Goal: Information Seeking & Learning: Learn about a topic

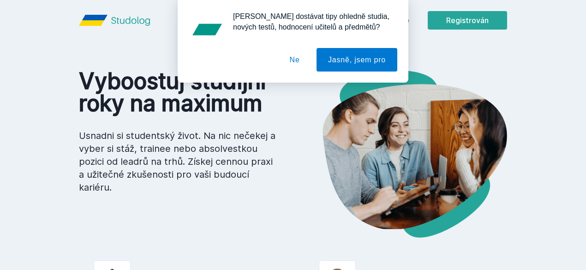
click at [290, 60] on button "Ne" at bounding box center [294, 60] width 33 height 24
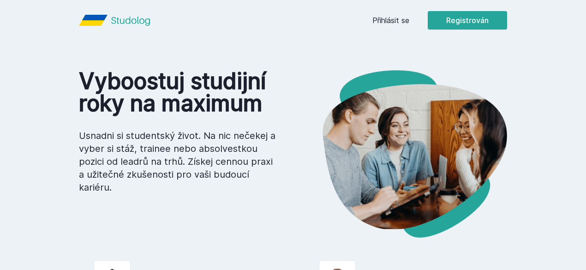
click at [409, 19] on font "Přihlásit se" at bounding box center [390, 20] width 37 height 9
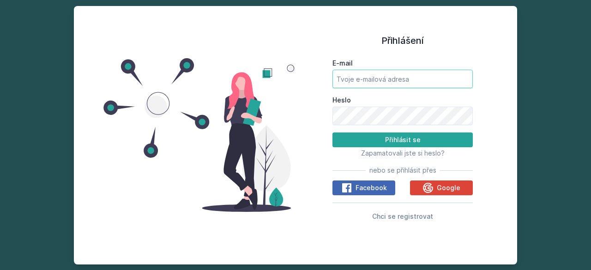
type input "[EMAIL_ADDRESS][DOMAIN_NAME]"
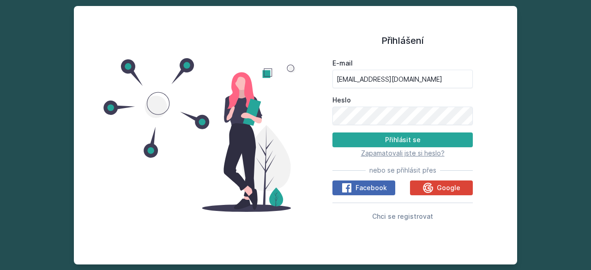
click at [389, 150] on font "Zapamatovali jste si heslo?" at bounding box center [403, 153] width 84 height 8
click at [393, 136] on font "Přihlásit se" at bounding box center [403, 140] width 36 height 8
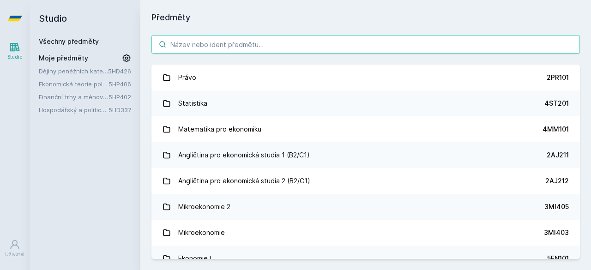
click at [240, 44] on input "search" at bounding box center [365, 44] width 428 height 18
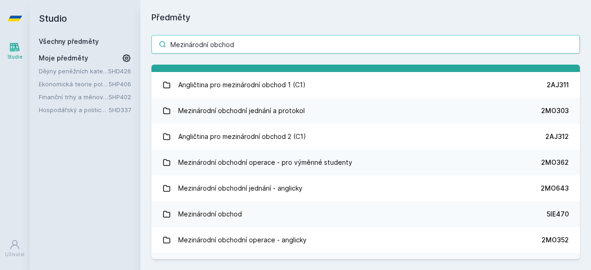
scroll to position [92, 0]
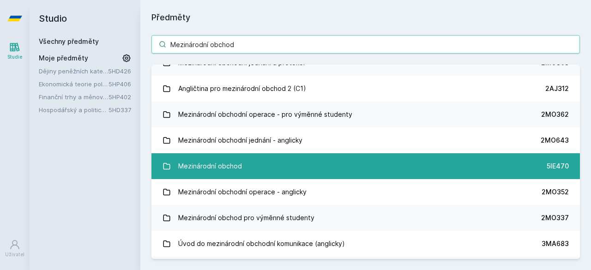
type input "Mezinárodní obchod"
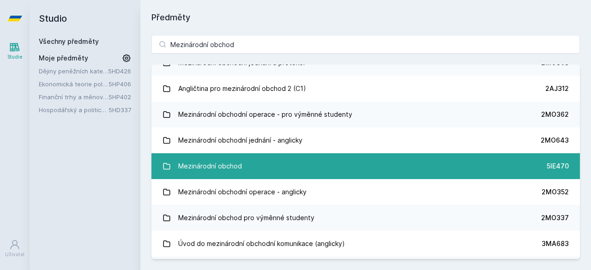
click at [261, 166] on link "Mezinárodní obchod 5IE470" at bounding box center [365, 166] width 428 height 26
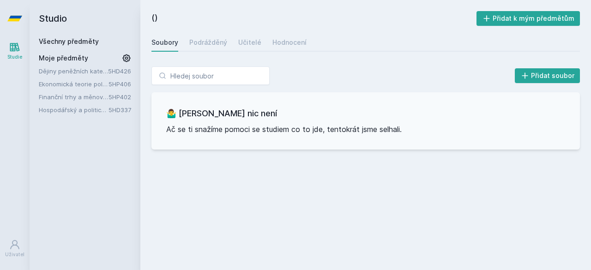
click at [205, 85] on div "Přidat soubor 🤷‍♂️ Tady bohužel nic není Ač se ti snažíme pomoci se studiem co …" at bounding box center [365, 107] width 428 height 83
click at [280, 45] on font "Hodnocení" at bounding box center [289, 42] width 34 height 8
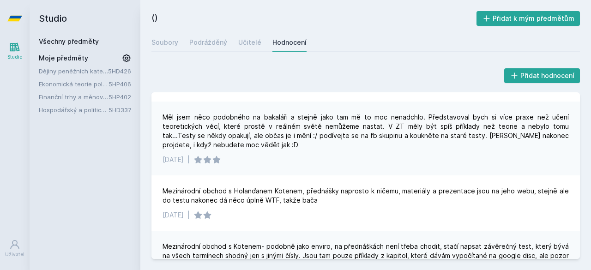
scroll to position [82, 0]
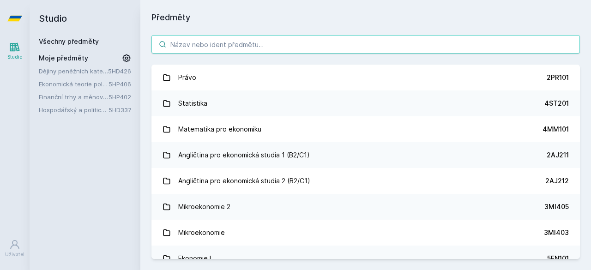
click at [236, 44] on input "search" at bounding box center [365, 44] width 428 height 18
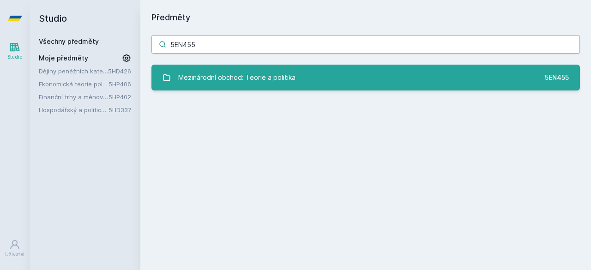
type input "5EN455"
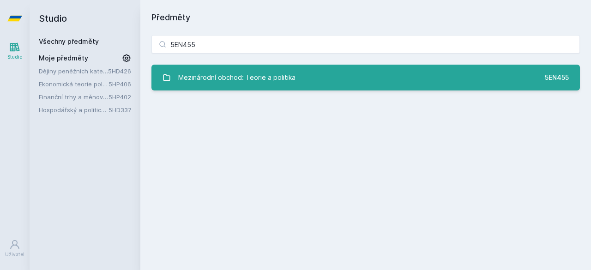
click at [240, 76] on font "Mezinárodní obchod: Teorie a politika" at bounding box center [236, 77] width 117 height 8
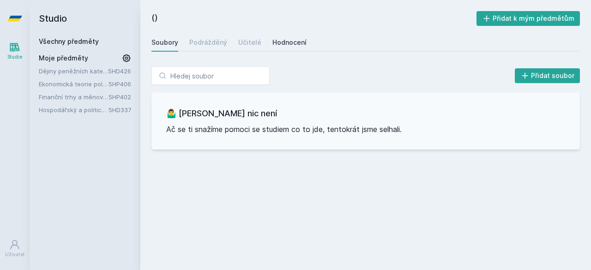
click at [286, 36] on link "Hodnocení" at bounding box center [289, 42] width 34 height 18
